Goal: Information Seeking & Learning: Learn about a topic

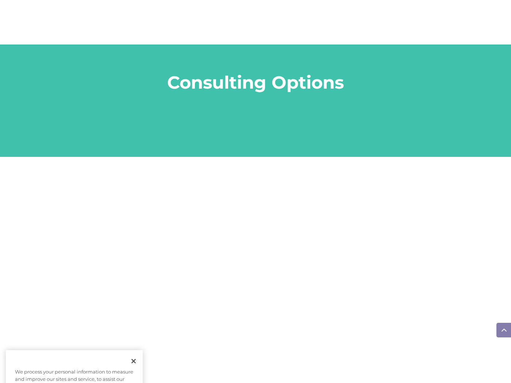
scroll to position [844, 0]
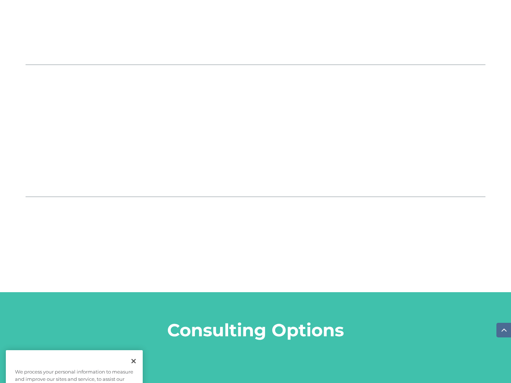
scroll to position [844, 0]
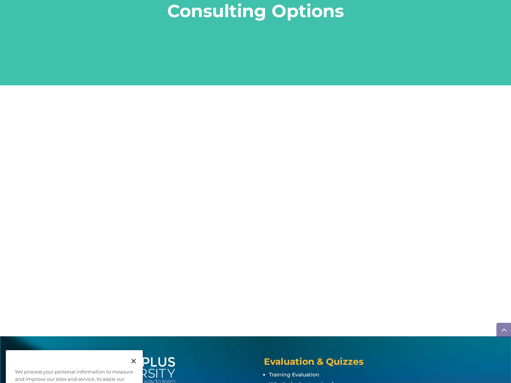
scroll to position [844, 0]
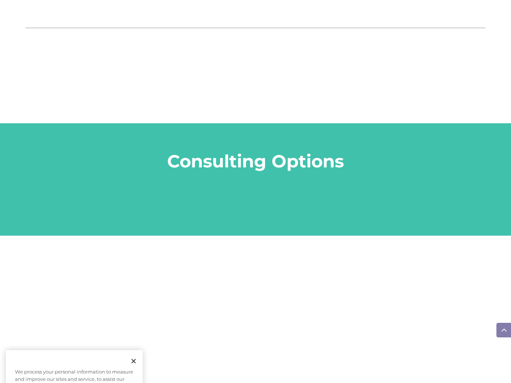
scroll to position [844, 0]
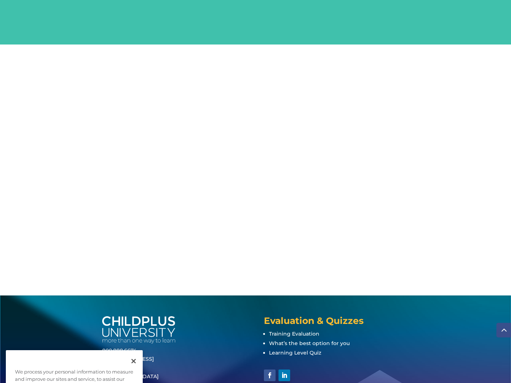
scroll to position [844, 0]
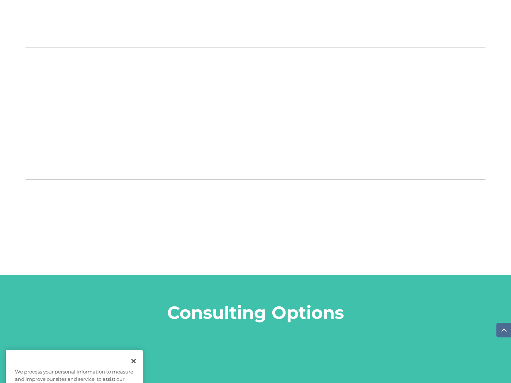
scroll to position [844, 0]
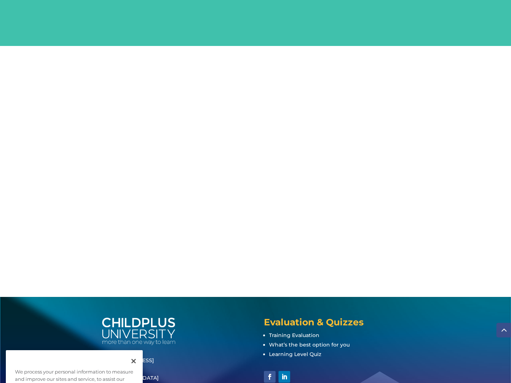
scroll to position [844, 0]
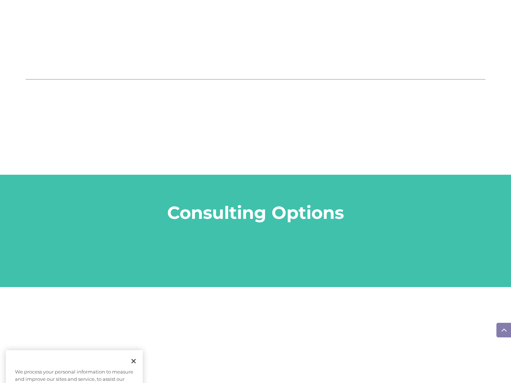
scroll to position [844, 0]
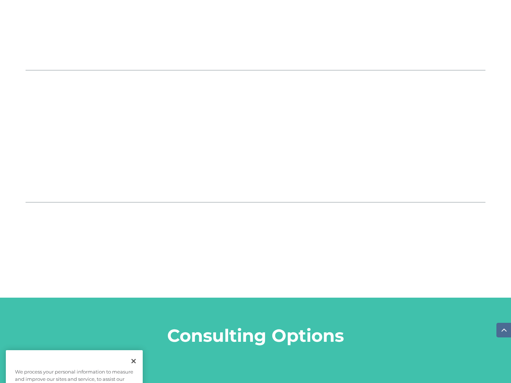
scroll to position [844, 0]
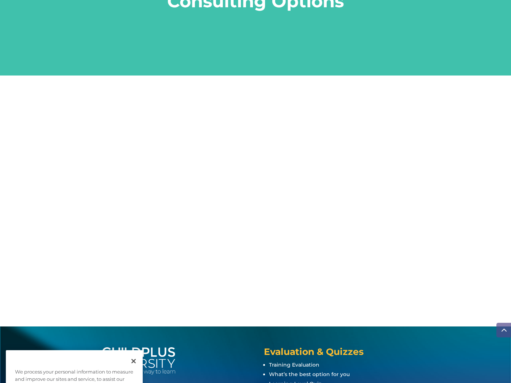
scroll to position [844, 0]
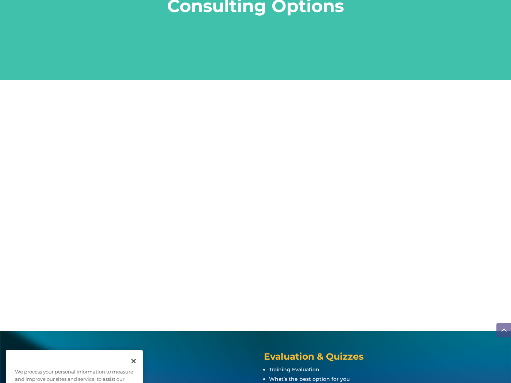
scroll to position [844, 0]
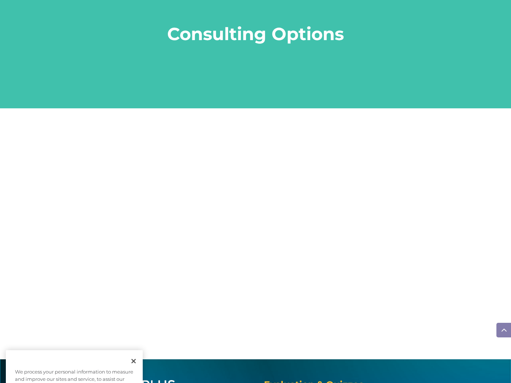
scroll to position [844, 0]
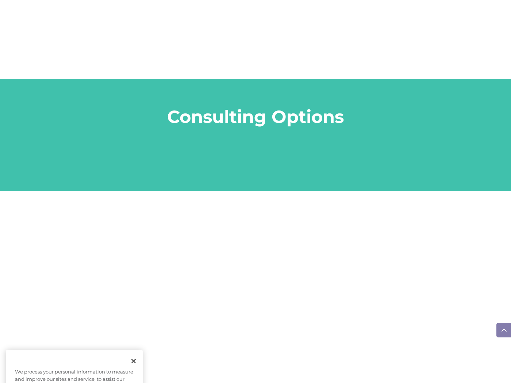
scroll to position [844, 0]
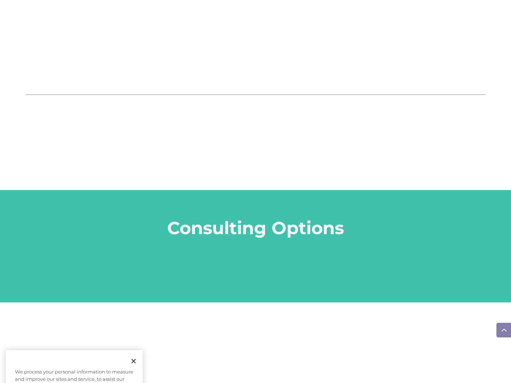
scroll to position [844, 0]
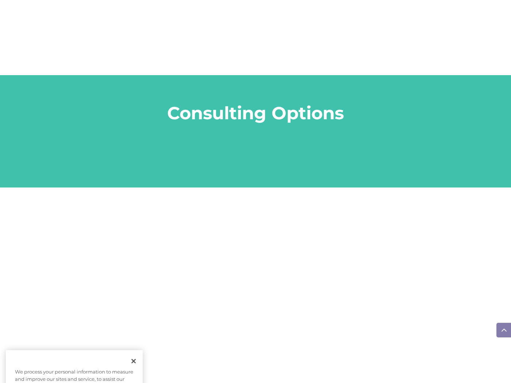
scroll to position [844, 0]
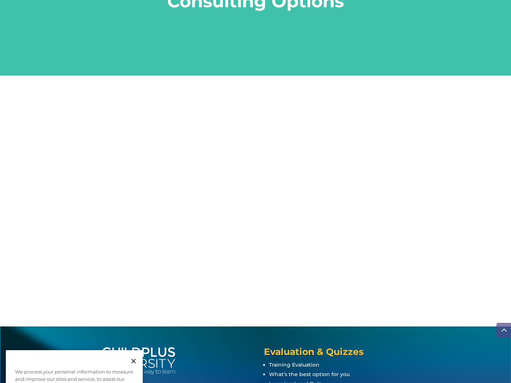
scroll to position [844, 0]
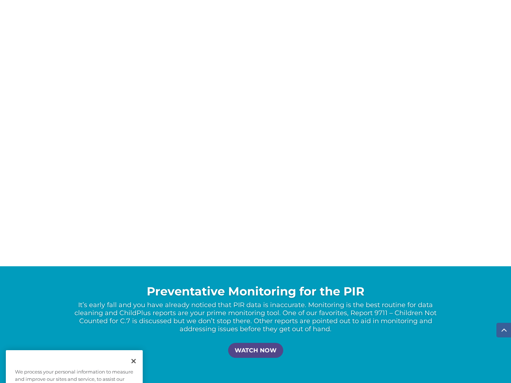
scroll to position [1389, 0]
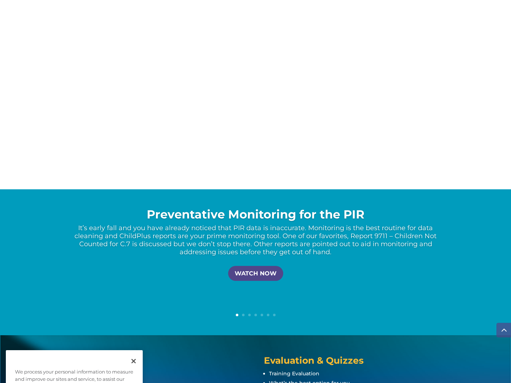
scroll to position [1389, 0]
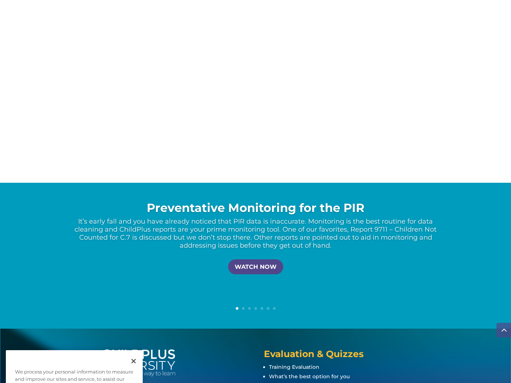
scroll to position [1389, 0]
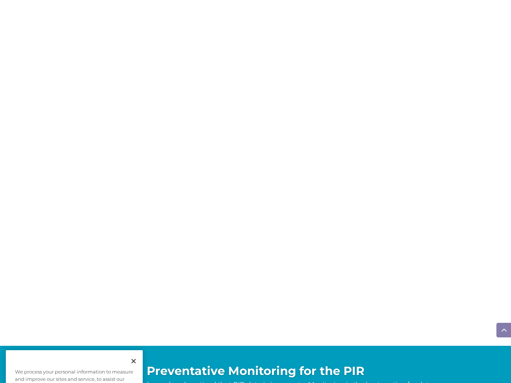
scroll to position [1389, 0]
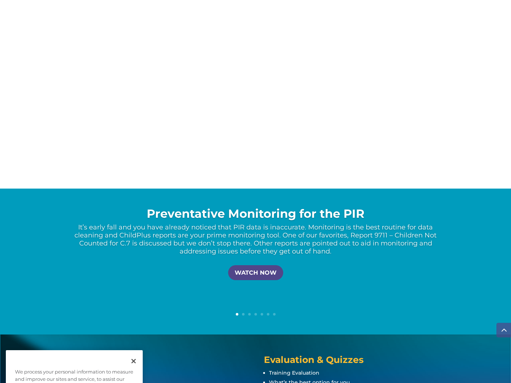
scroll to position [1389, 0]
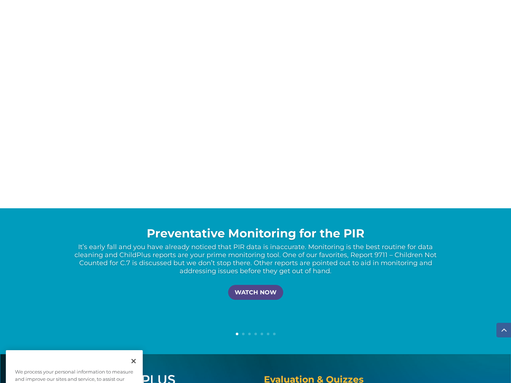
scroll to position [1389, 0]
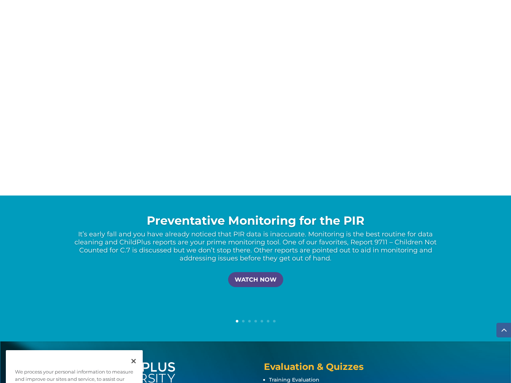
scroll to position [1389, 0]
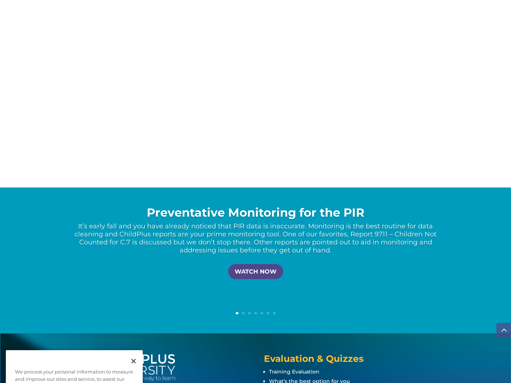
scroll to position [1389, 0]
